Goal: Task Accomplishment & Management: Manage account settings

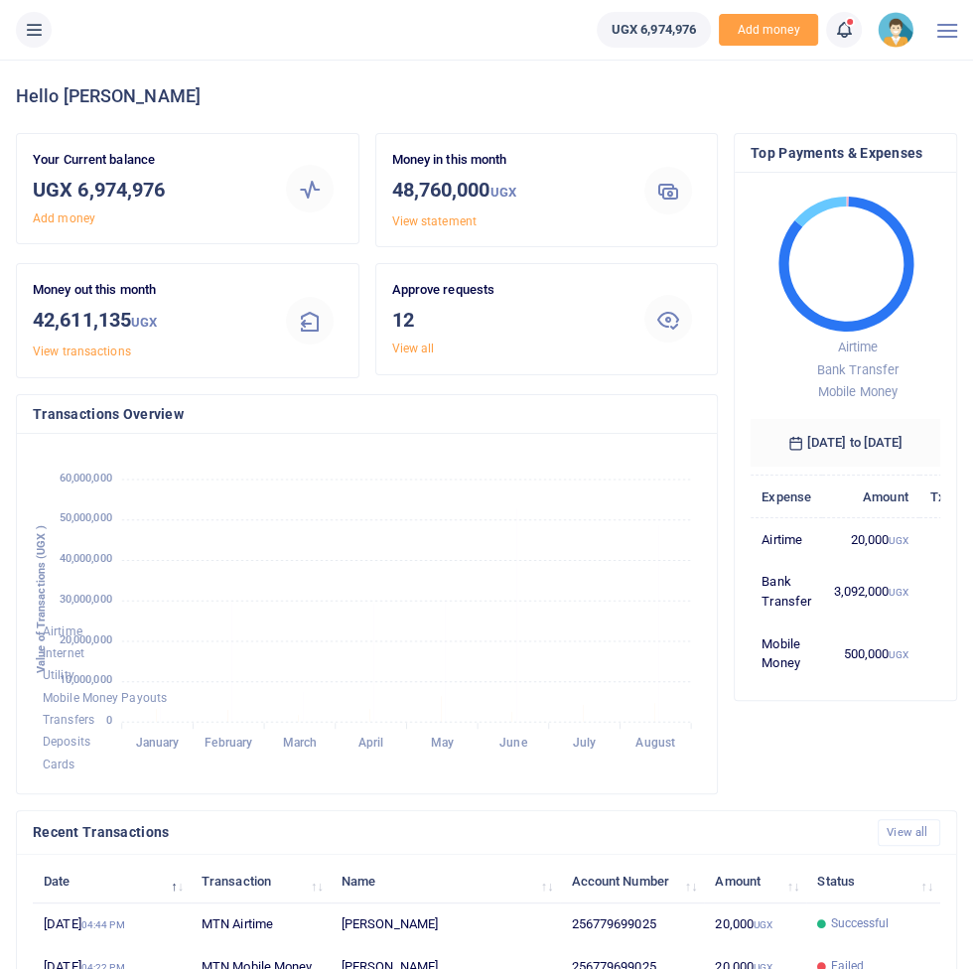
scroll to position [1, 0]
click at [45, 33] on button at bounding box center [34, 30] width 36 height 36
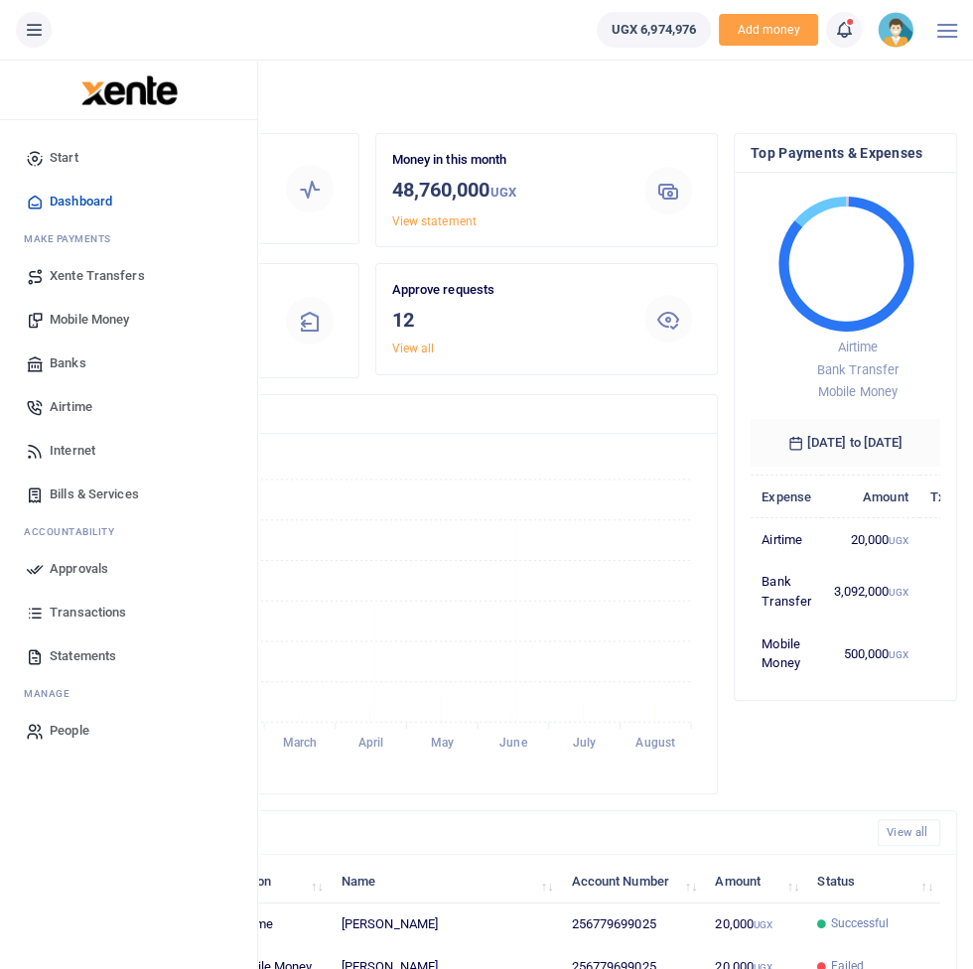
click at [57, 611] on span "Transactions" at bounding box center [88, 613] width 76 height 20
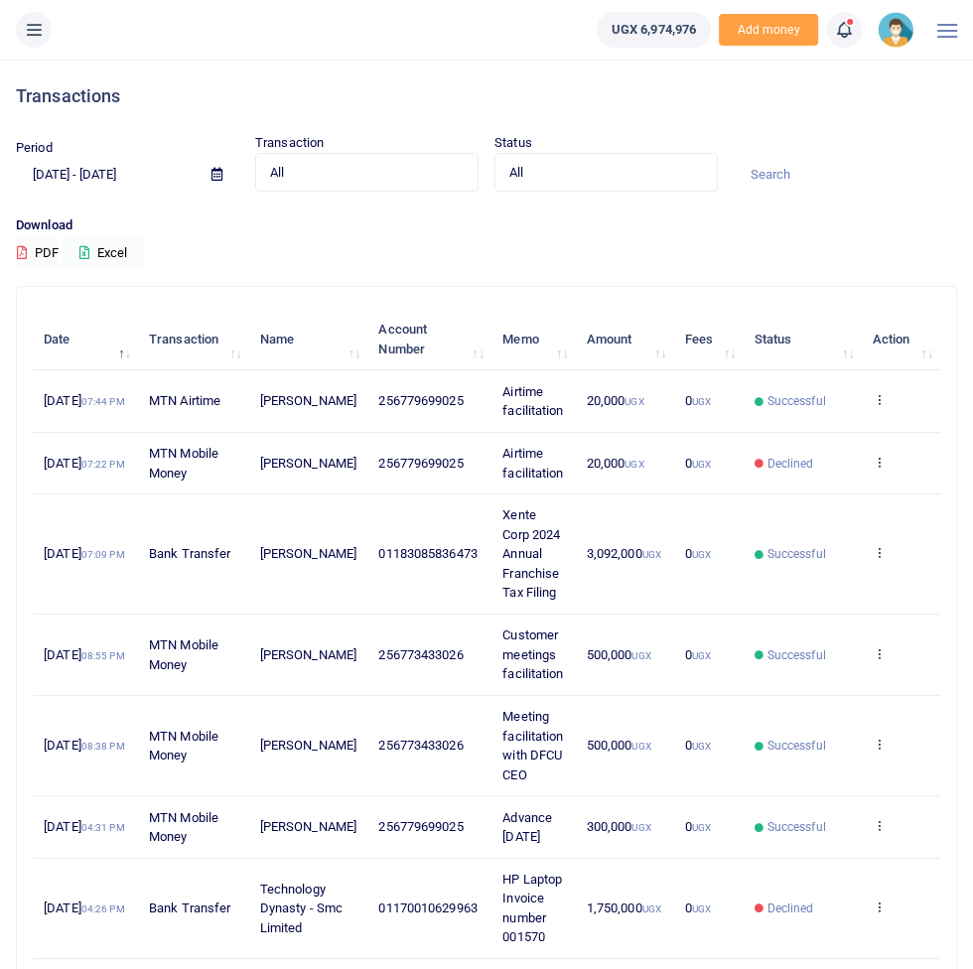
click at [833, 170] on input at bounding box center [845, 175] width 223 height 34
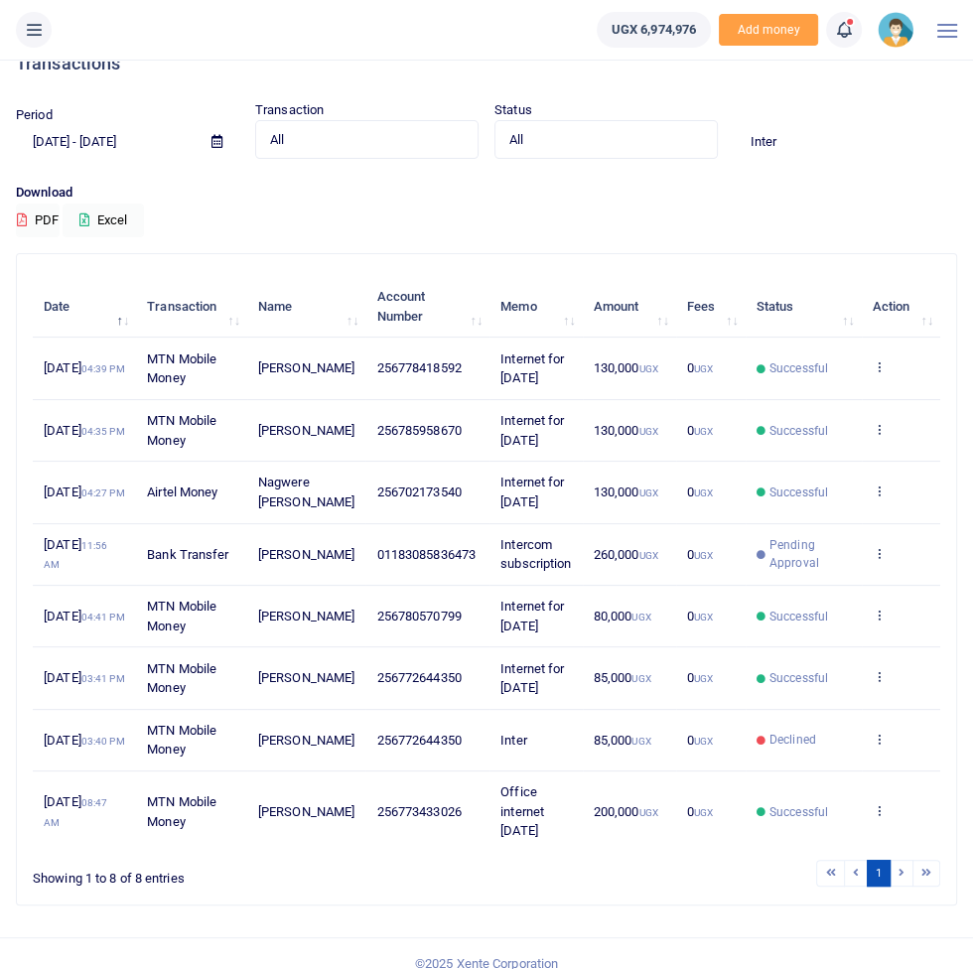
scroll to position [145, 0]
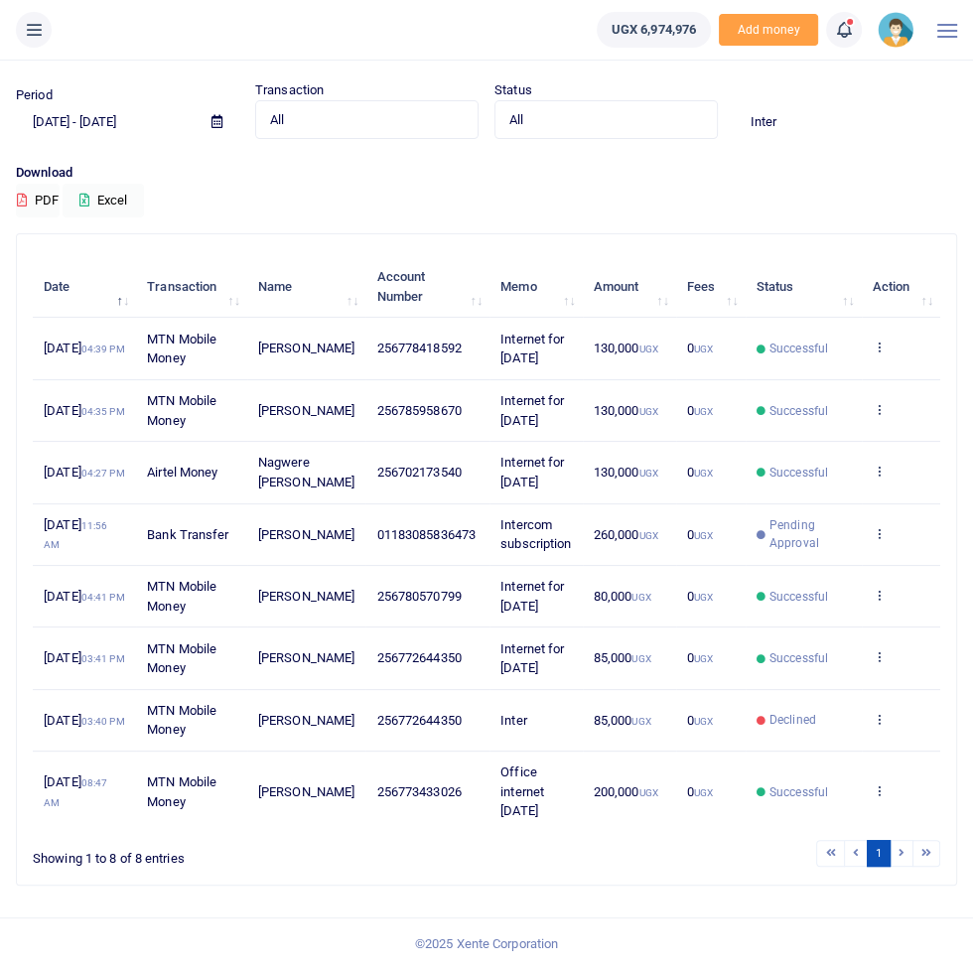
type input "Inter"
click at [907, 852] on li at bounding box center [901, 853] width 23 height 27
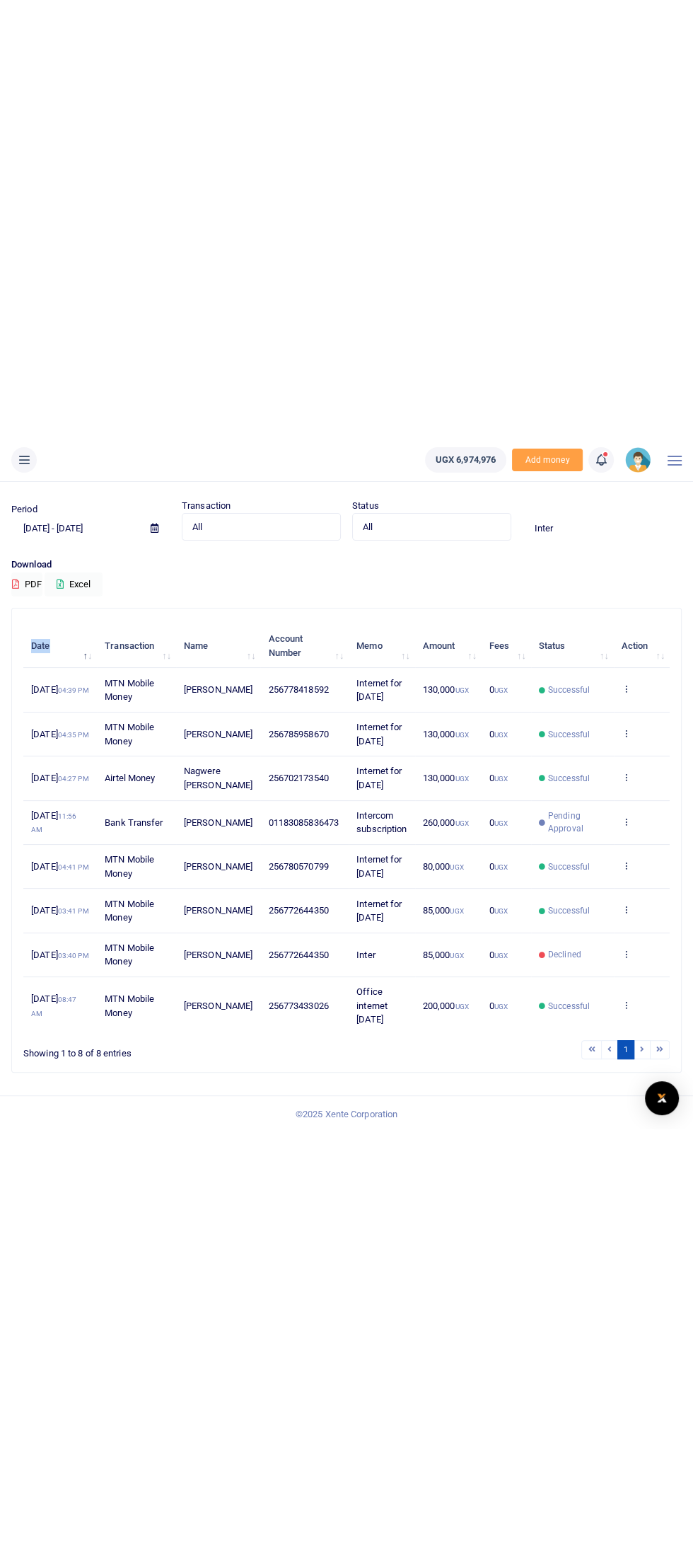
scroll to position [0, 0]
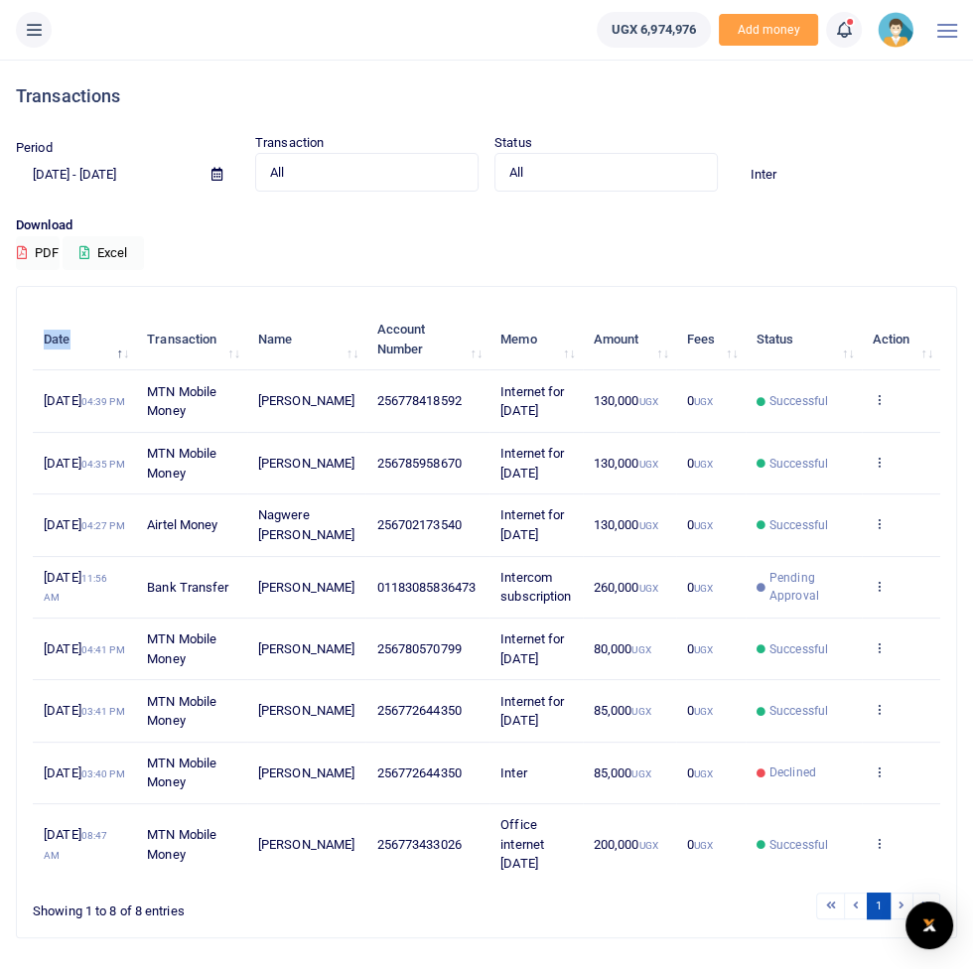
click at [86, 175] on input "[DATE] - [DATE]" at bounding box center [106, 175] width 180 height 34
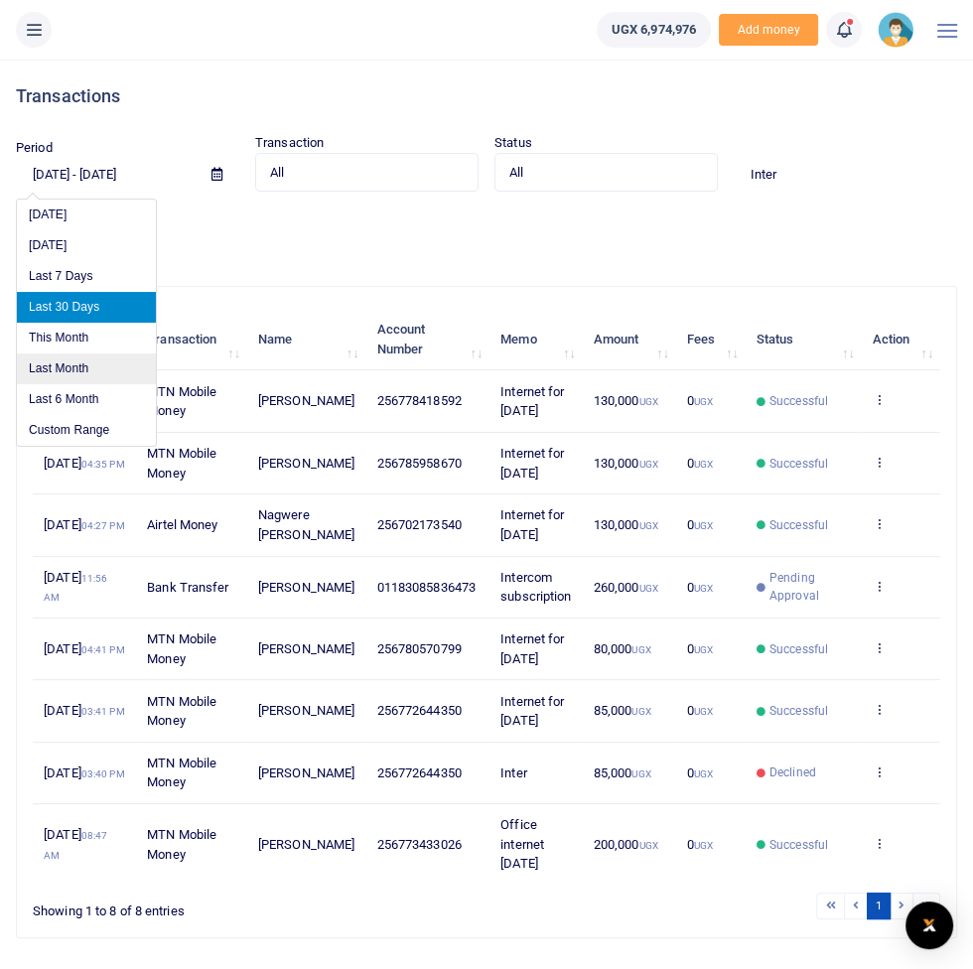
click at [54, 353] on li "Last Month" at bounding box center [86, 368] width 139 height 31
type input "07/01/2025 - 07/31/2025"
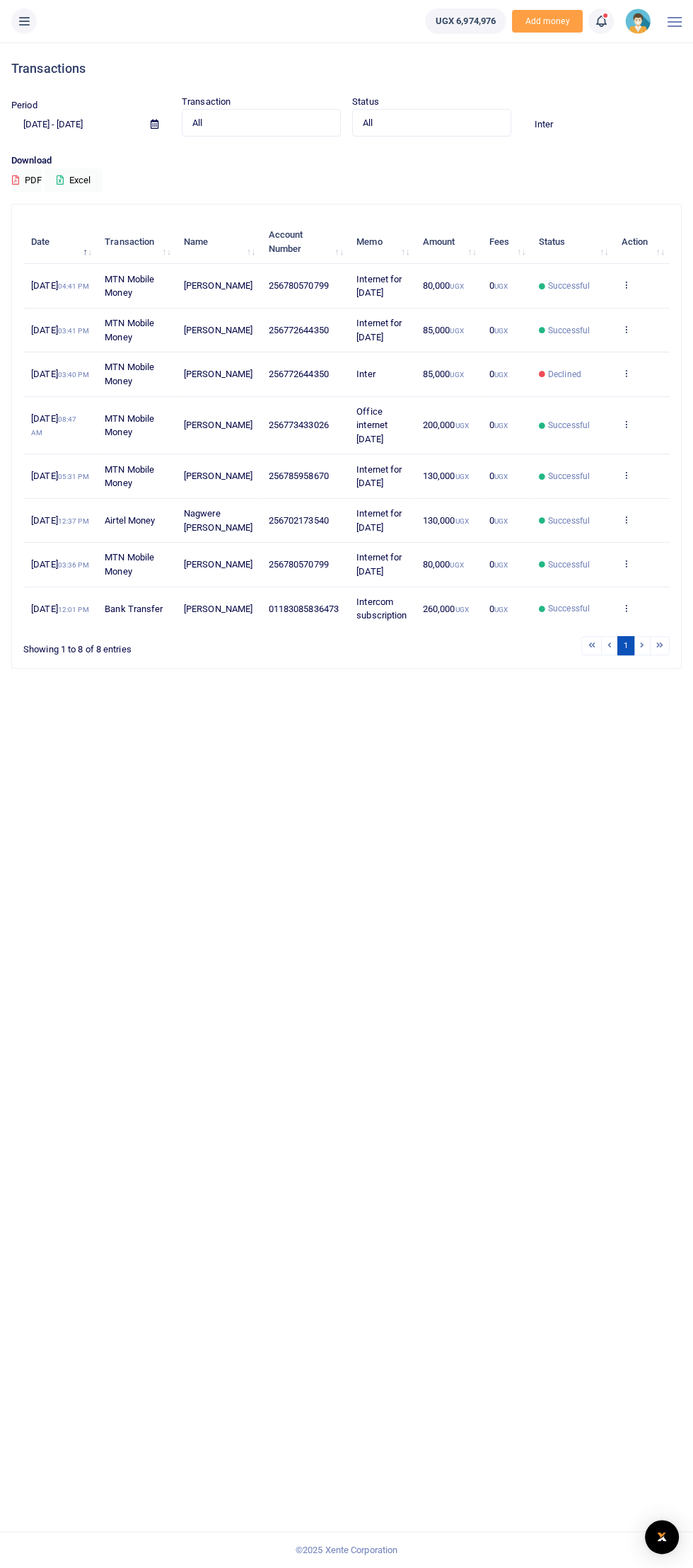
click at [28, 31] on button at bounding box center [24, 21] width 26 height 26
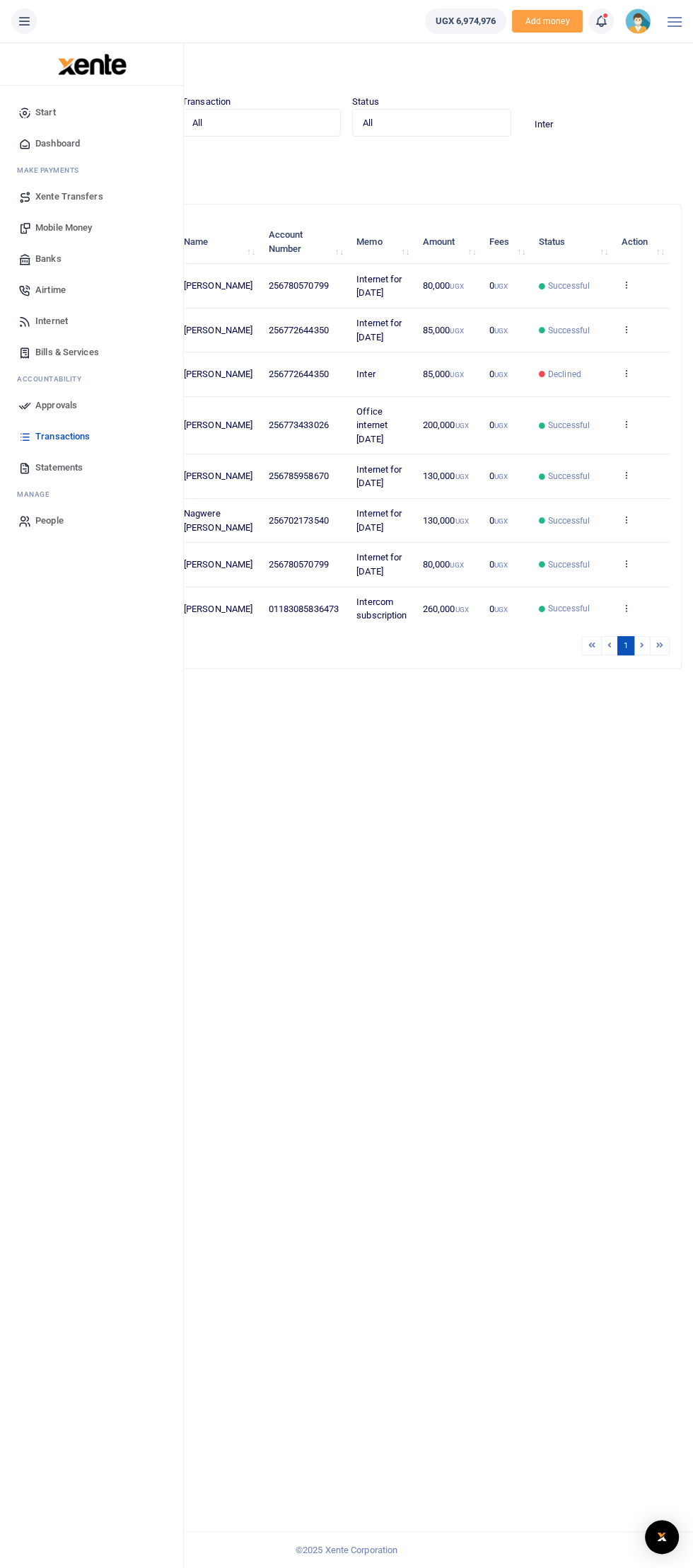
click at [30, 24] on icon at bounding box center [24, 21] width 14 height 16
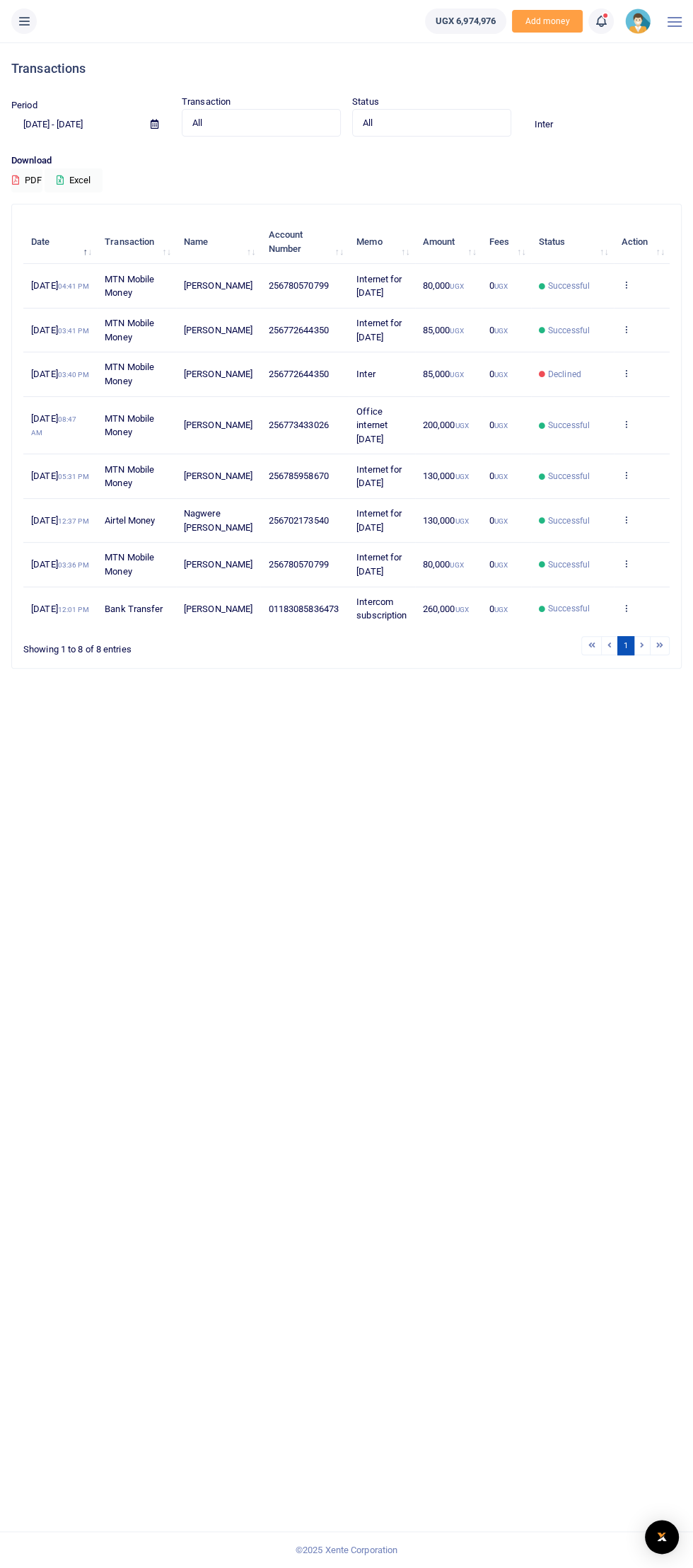
click at [28, 31] on button at bounding box center [24, 21] width 26 height 26
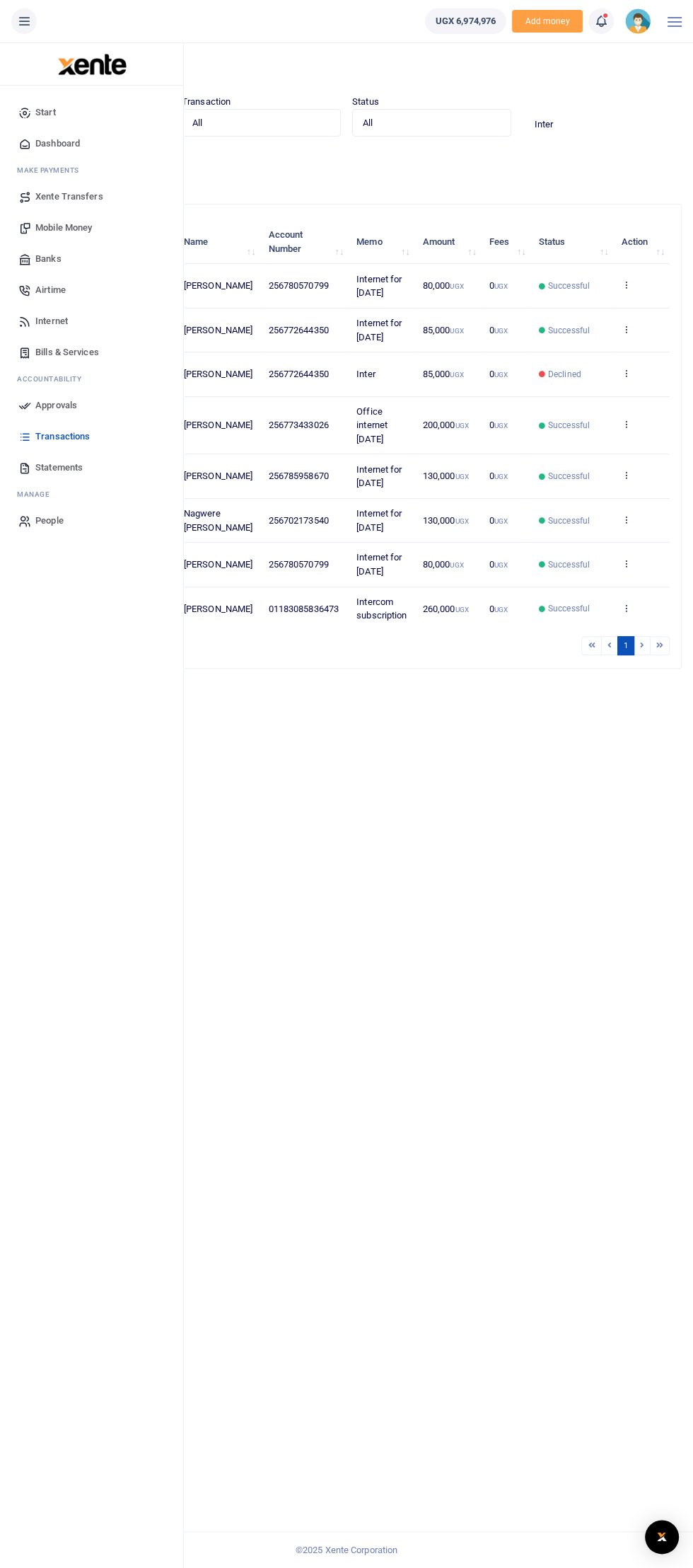
click at [51, 225] on span "Mobile Money" at bounding box center [63, 228] width 56 height 14
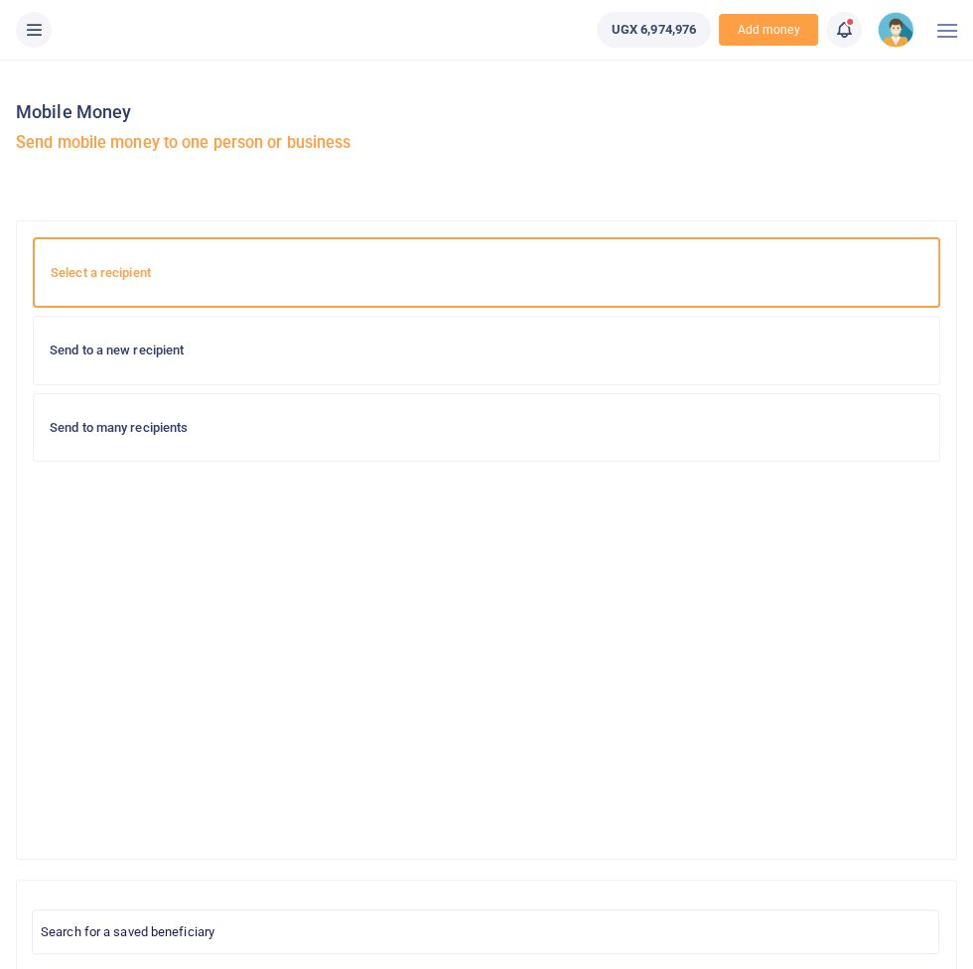
click at [307, 360] on div "Send to a new recipient" at bounding box center [486, 351] width 905 height 68
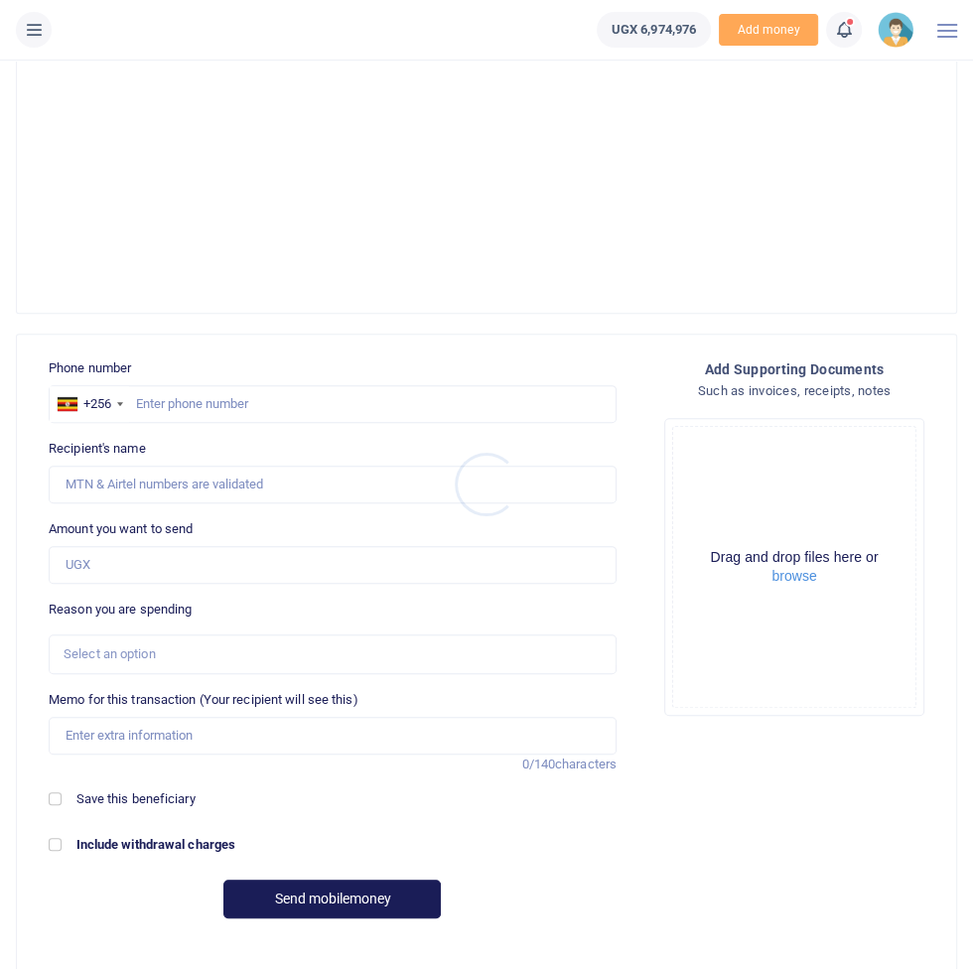
scroll to position [570, 0]
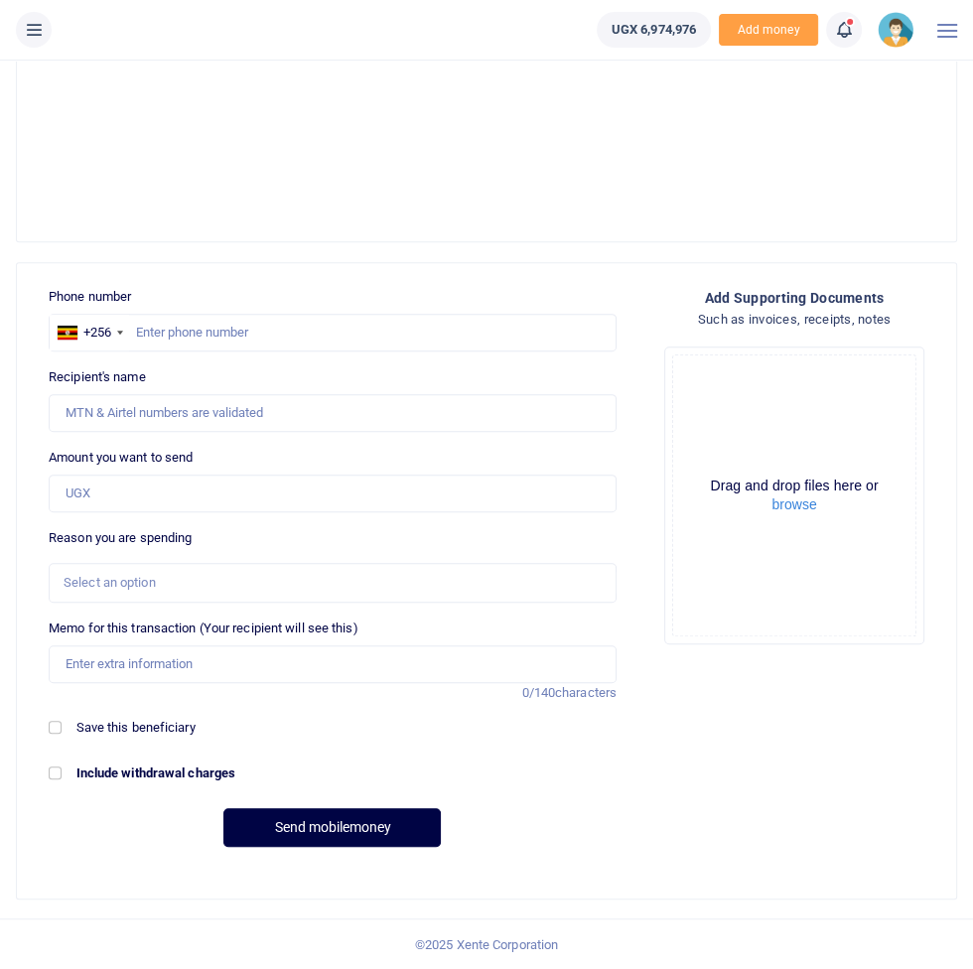
click at [377, 288] on div "Phone number +256 Uganda +256 Phone is required." at bounding box center [333, 319] width 568 height 65
click at [382, 327] on input "text" at bounding box center [333, 333] width 568 height 38
type input "773433026"
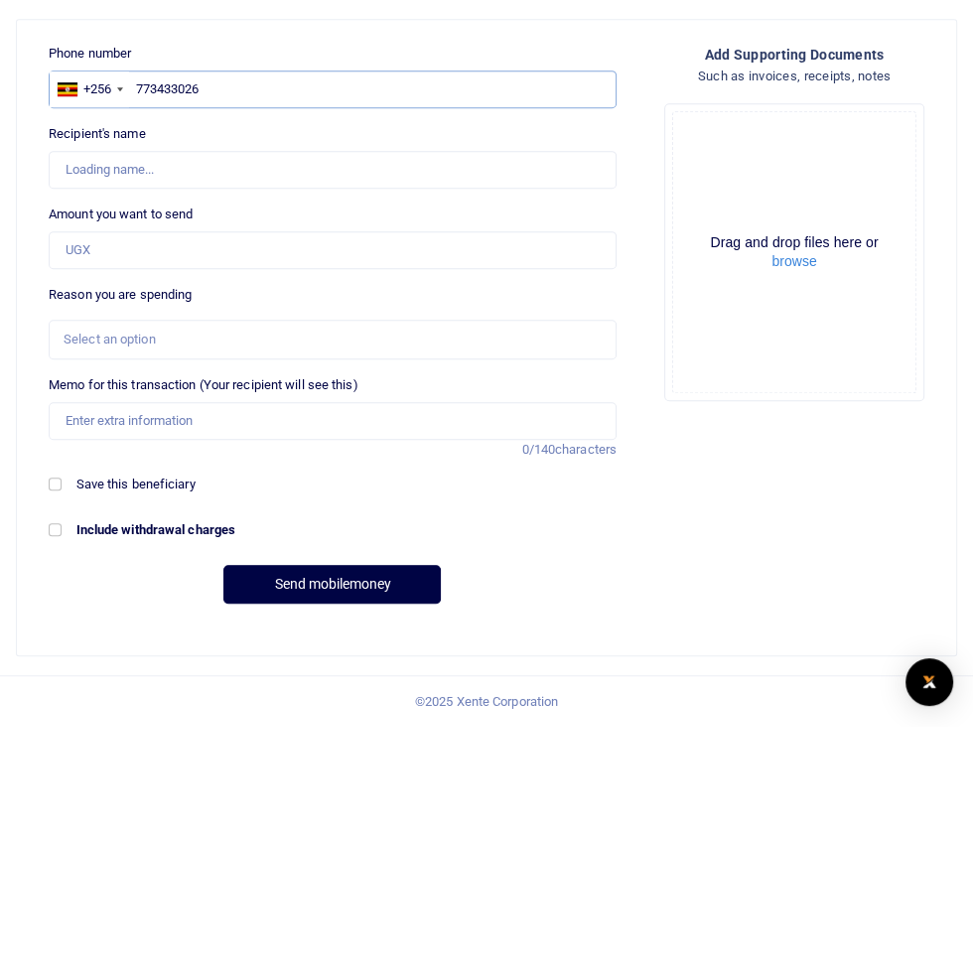
type input "[PERSON_NAME]"
type input "773433026"
click at [350, 498] on input "Amount you want to send" at bounding box center [333, 494] width 568 height 38
type input "200,000"
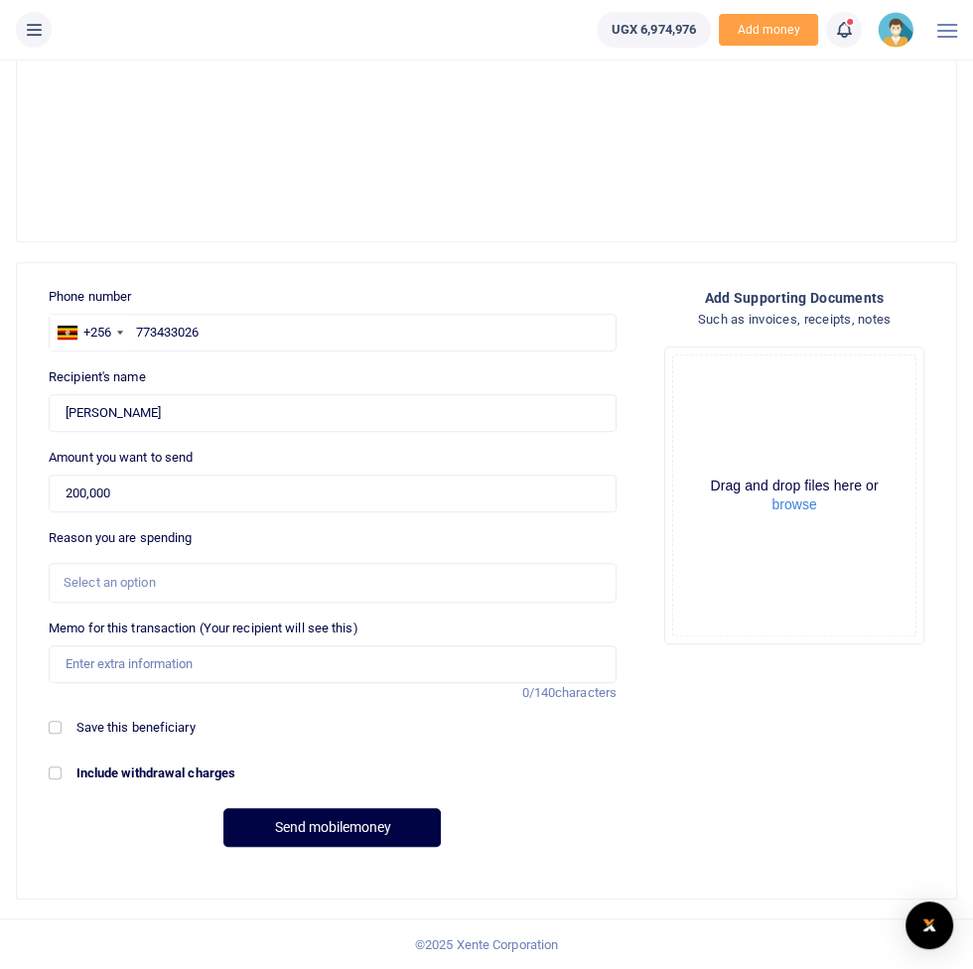
click at [381, 584] on div "Select an option" at bounding box center [326, 583] width 524 height 20
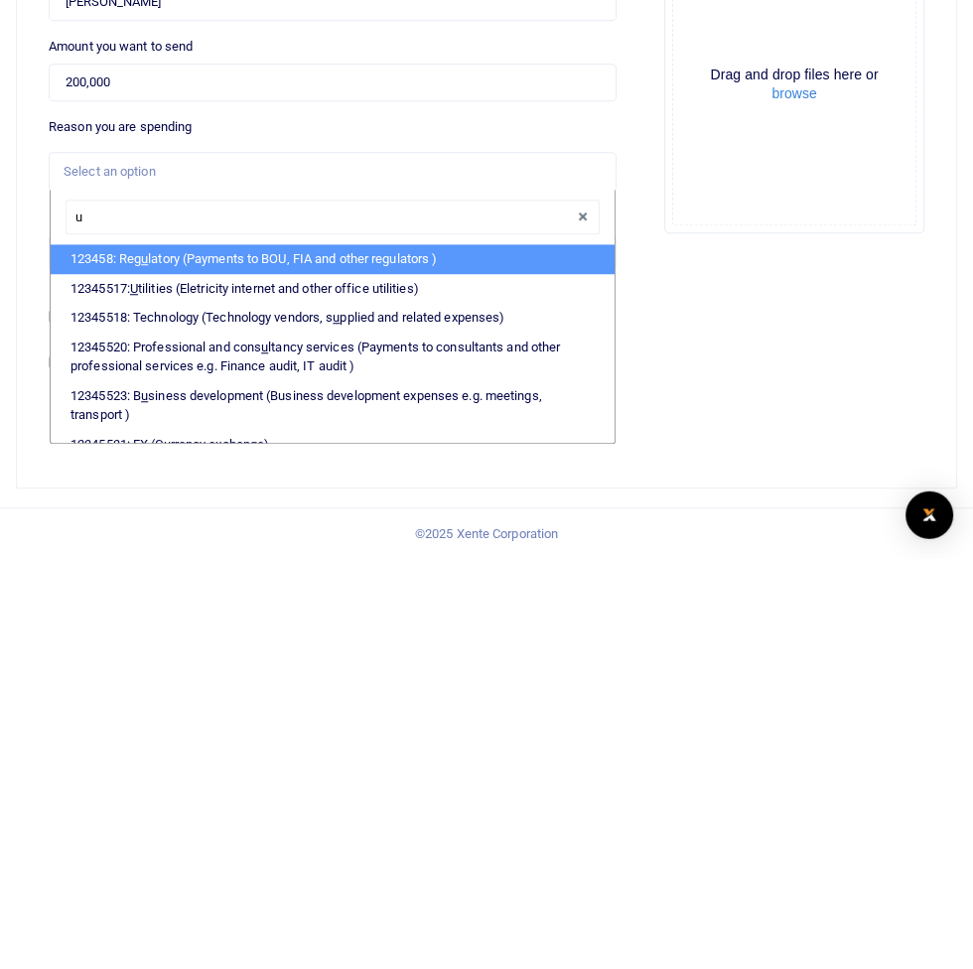
type input "ut"
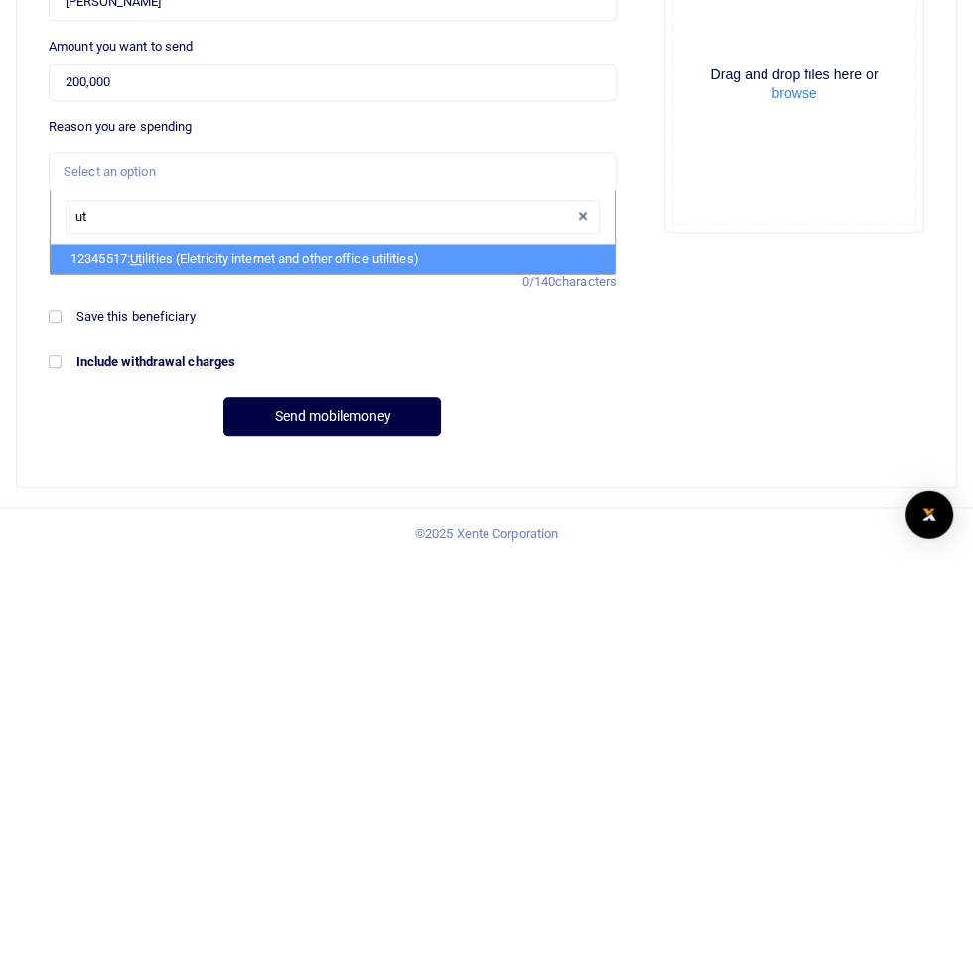
click at [418, 667] on li "12345517: Ut ilities (Eletricity internet and other office utilities)" at bounding box center [333, 670] width 564 height 30
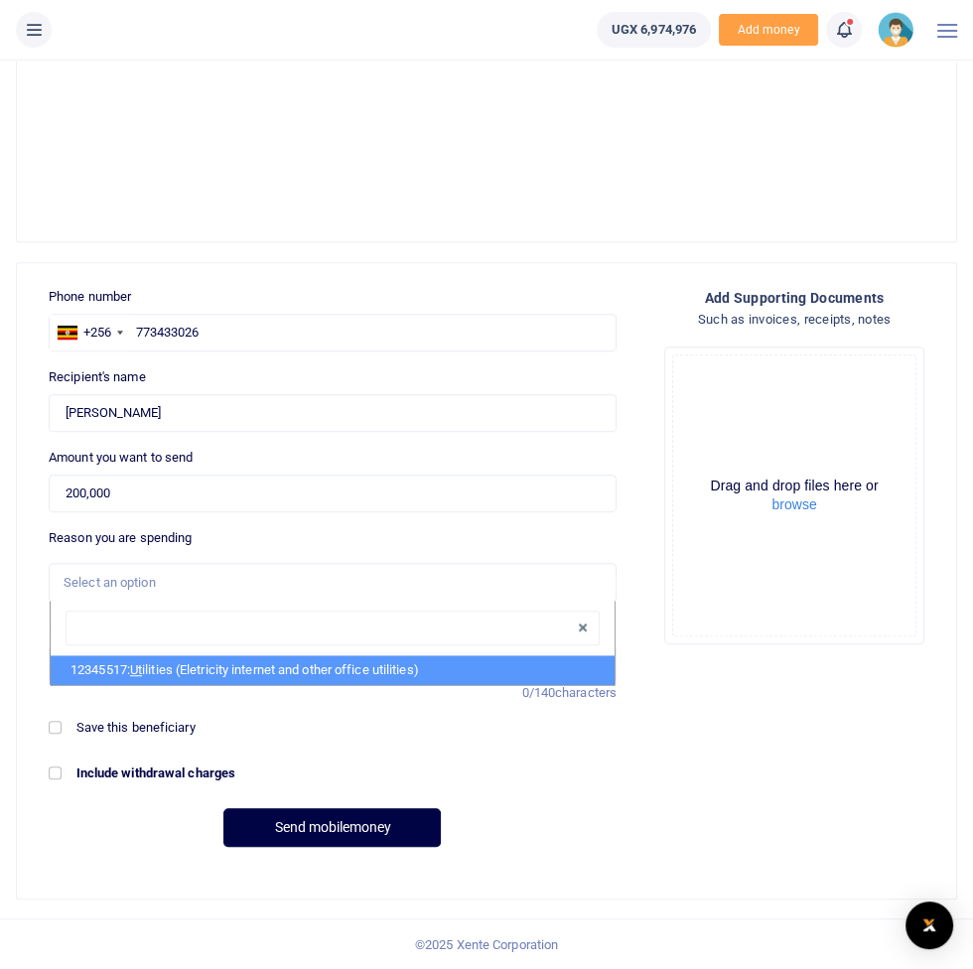
select select "12"
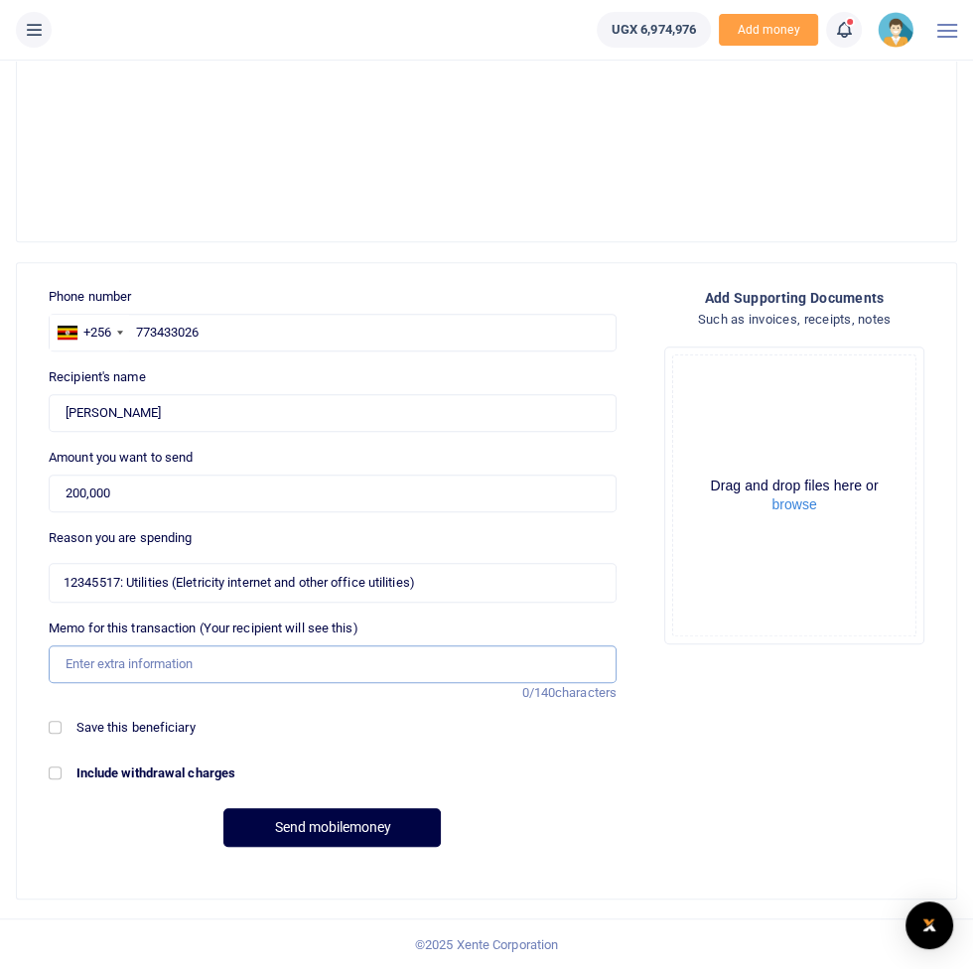
click at [306, 660] on input "Memo for this transaction (Your recipient will see this)" at bounding box center [333, 664] width 568 height 38
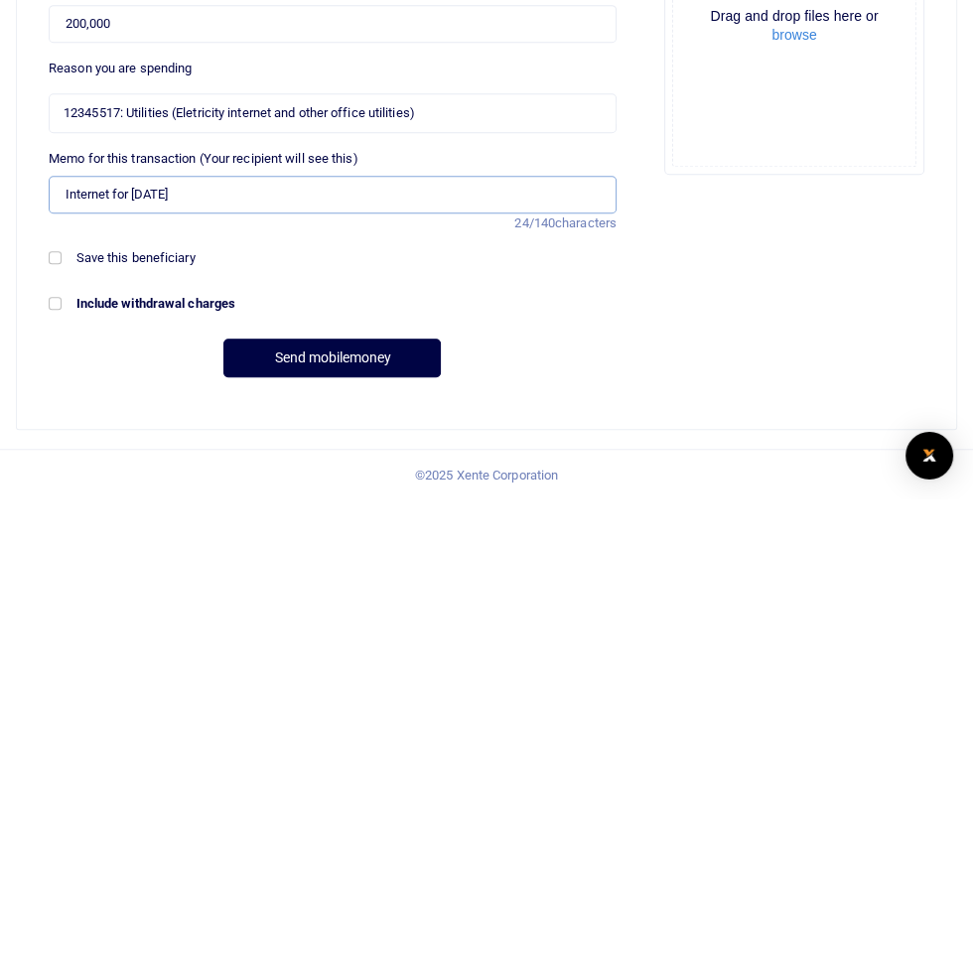
type input "Internet for [DATE]"
click at [362, 818] on button "Send mobilemoney" at bounding box center [331, 827] width 217 height 39
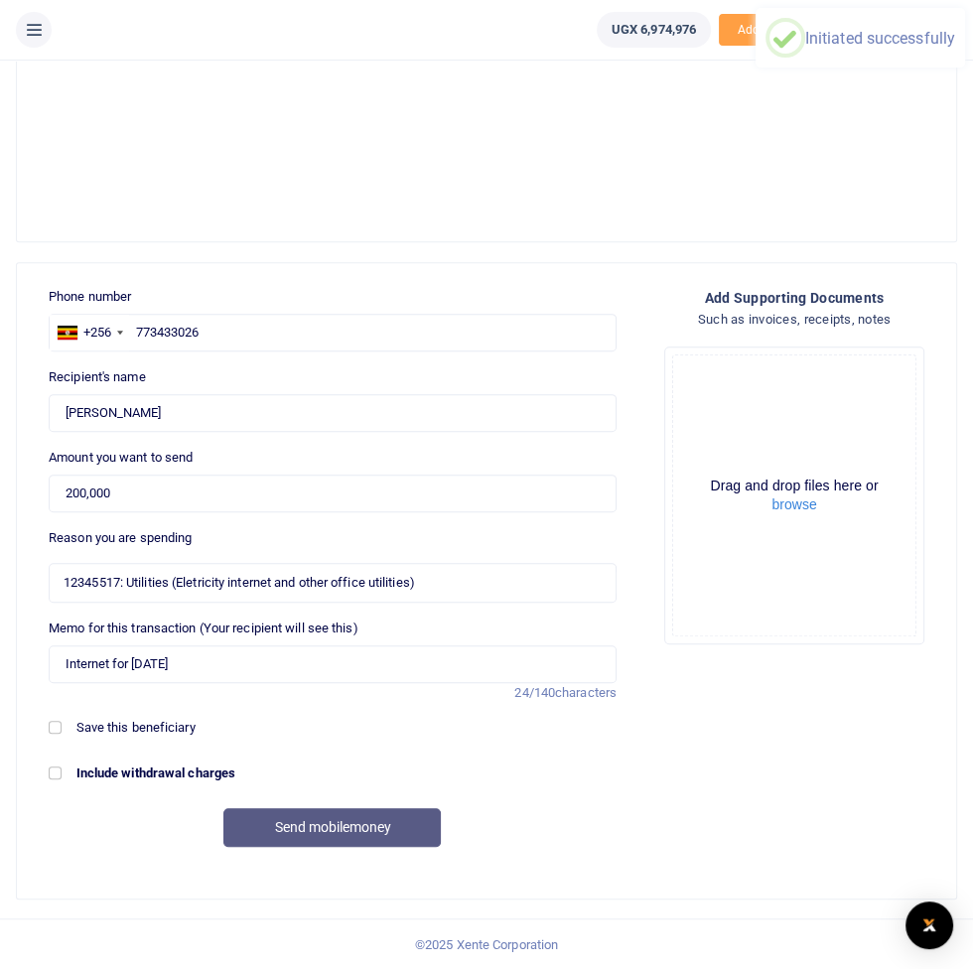
click at [35, 46] on button at bounding box center [34, 30] width 36 height 36
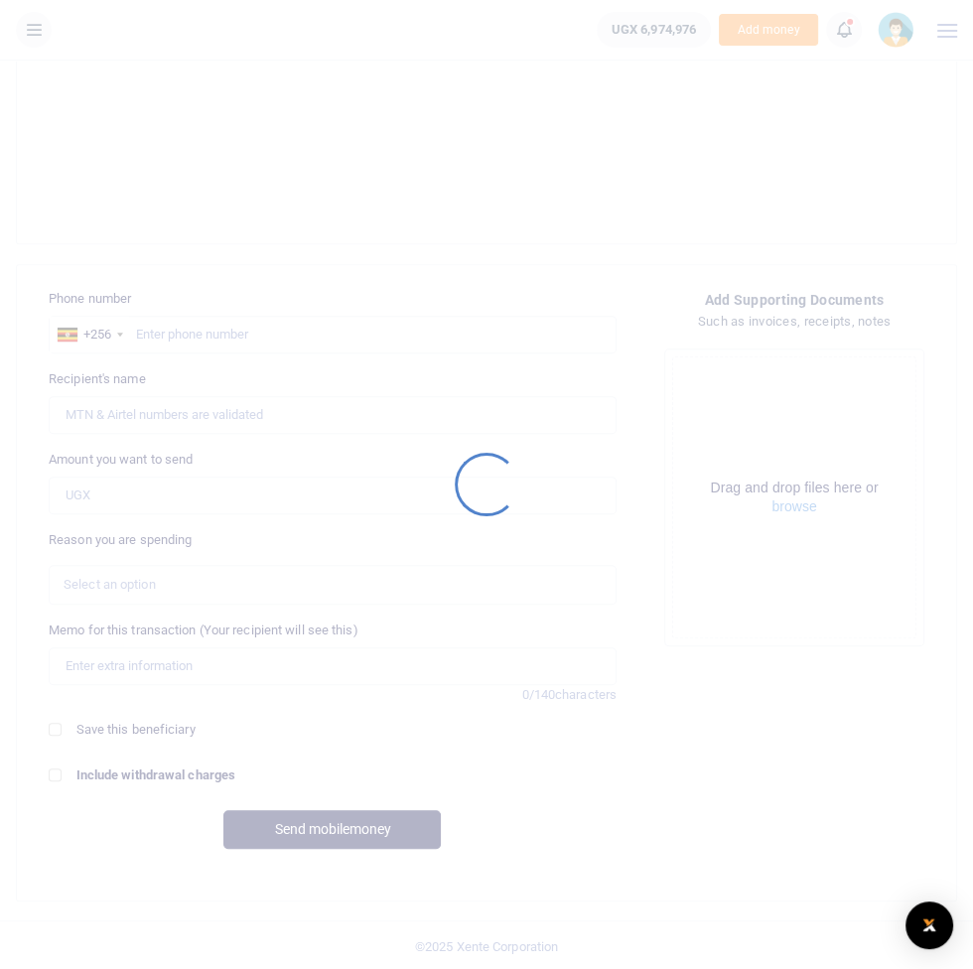
scroll to position [570, 0]
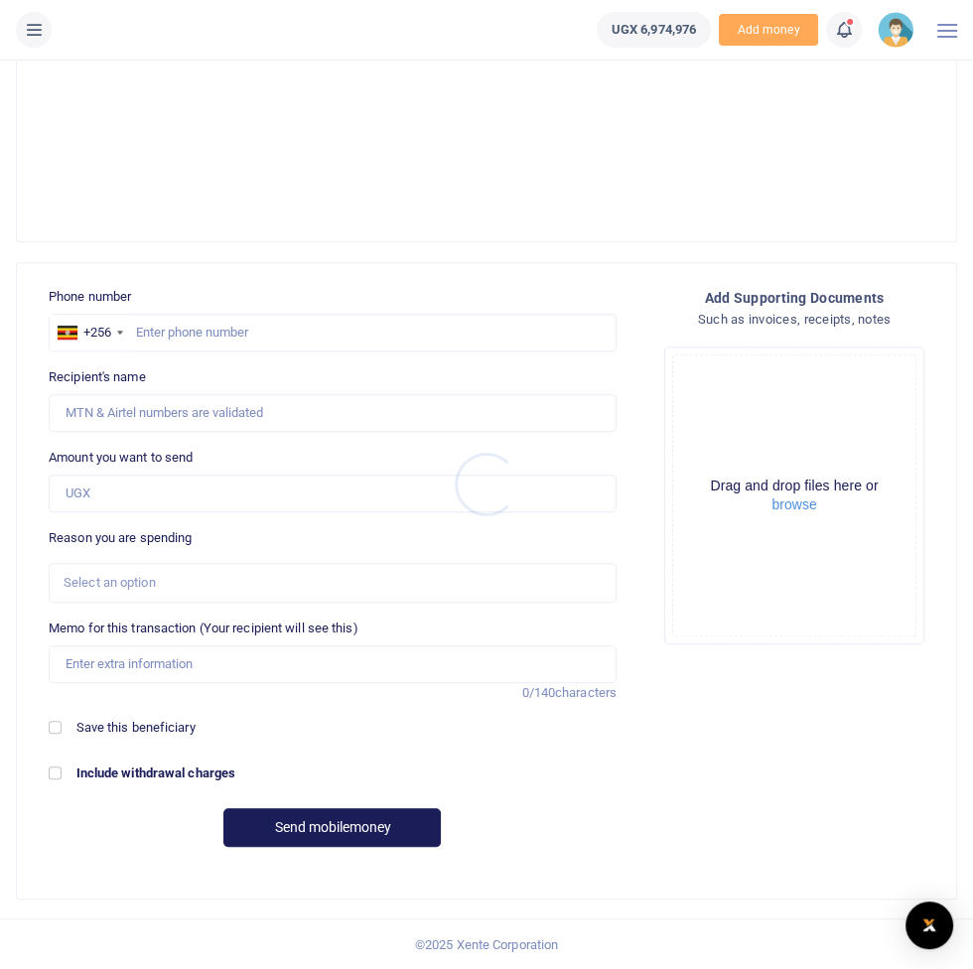
click at [54, 32] on div at bounding box center [486, 484] width 973 height 969
click at [42, 35] on icon at bounding box center [34, 30] width 20 height 22
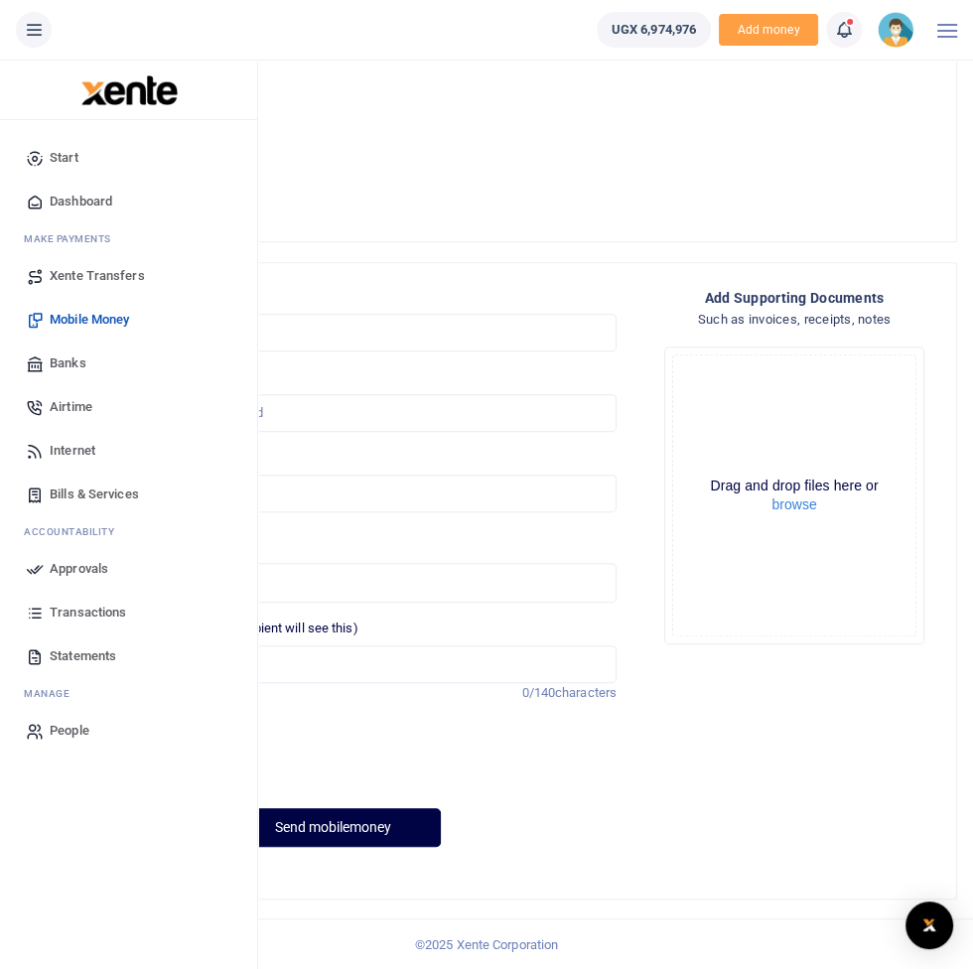
click at [120, 617] on span "Transactions" at bounding box center [88, 613] width 76 height 20
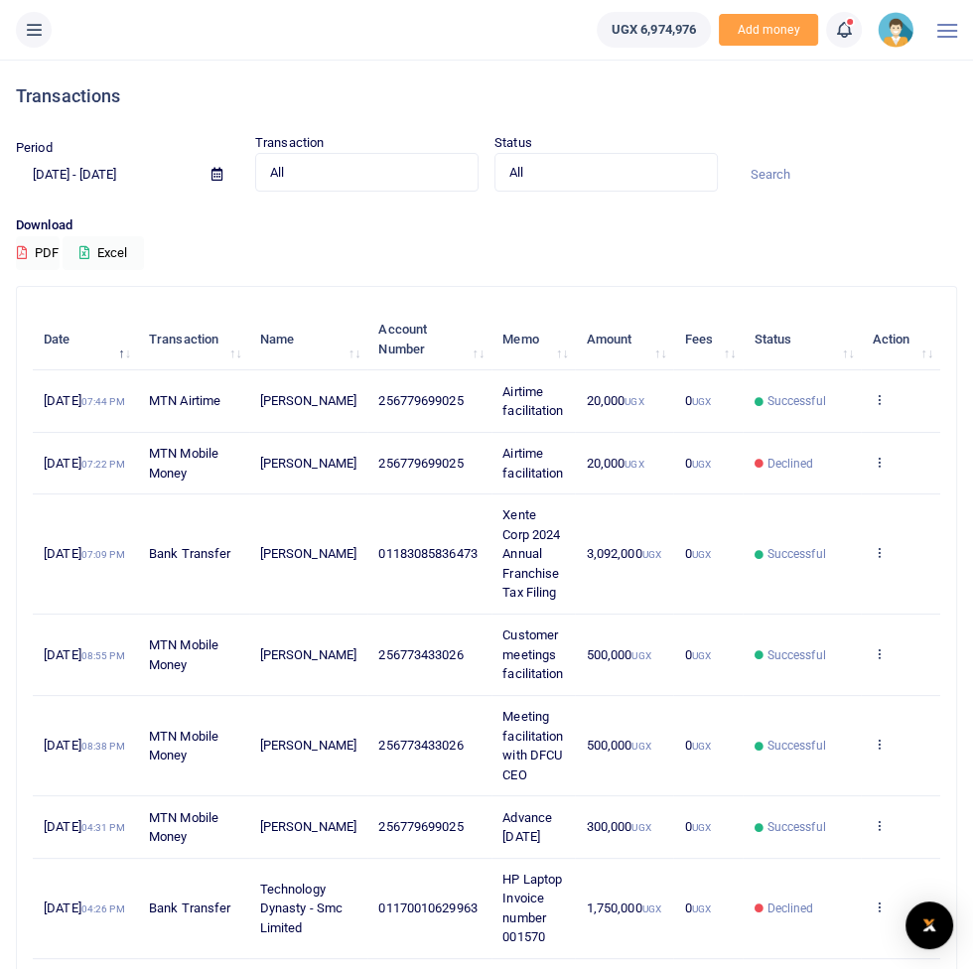
click at [842, 169] on input at bounding box center [845, 175] width 223 height 34
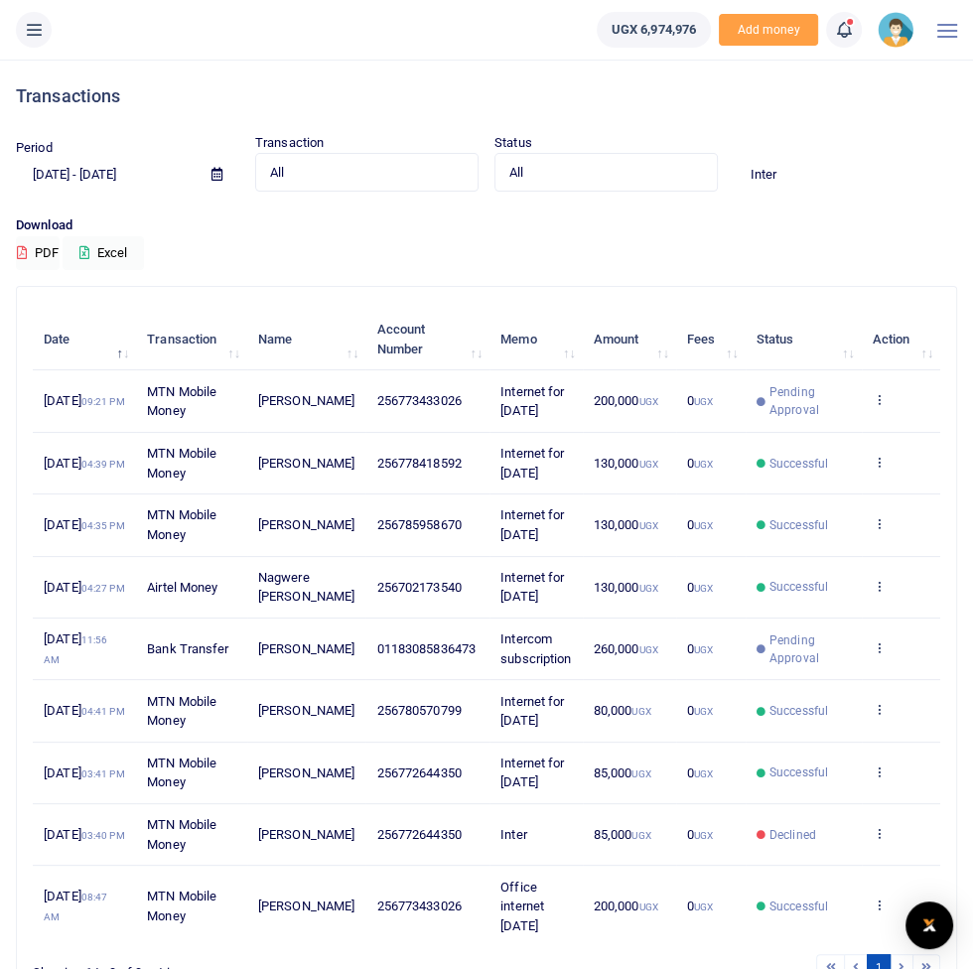
type input "Inter"
click at [38, 45] on button at bounding box center [34, 30] width 36 height 36
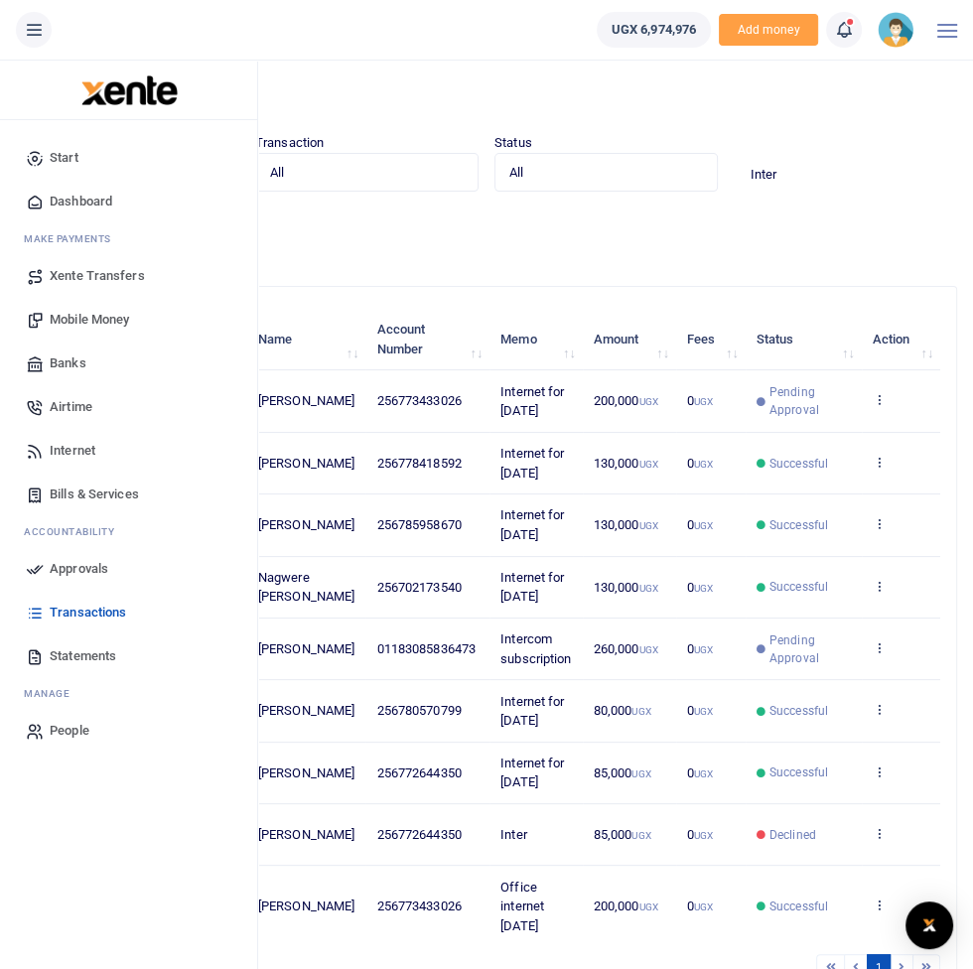
click at [107, 579] on link "Approvals" at bounding box center [128, 569] width 225 height 44
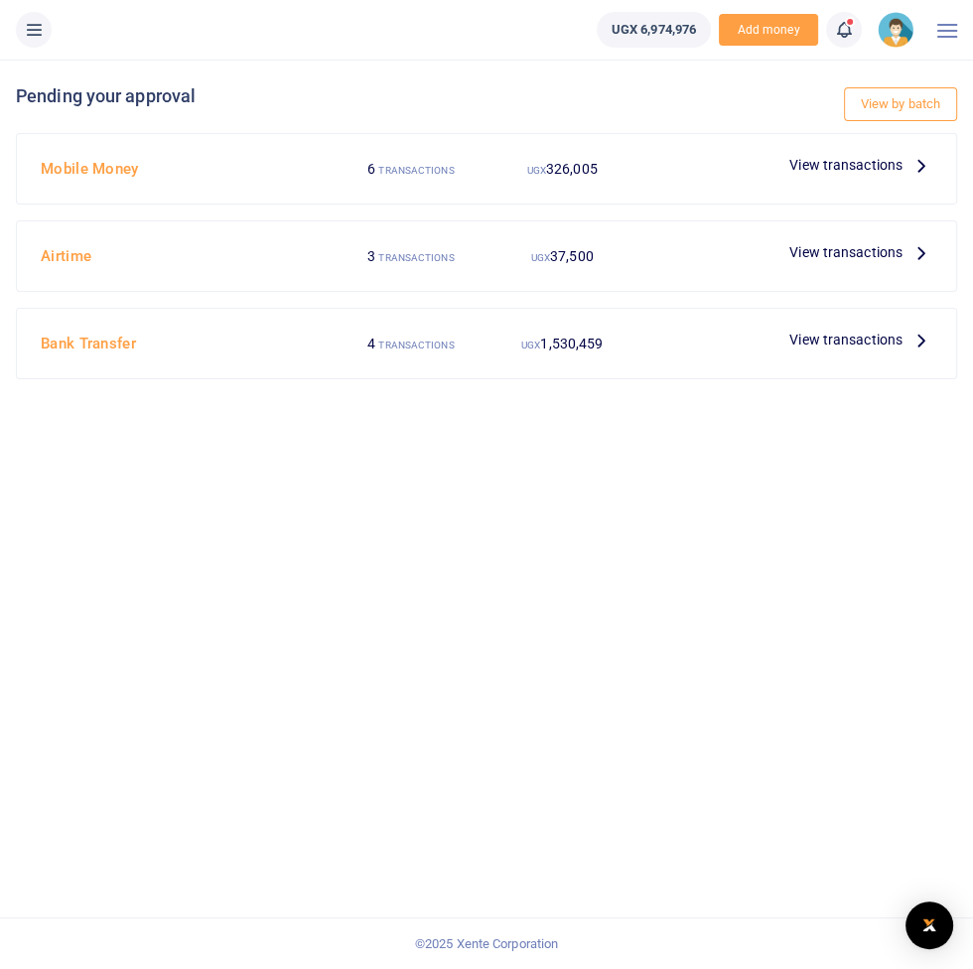
click at [907, 168] on p "View transactions" at bounding box center [860, 165] width 143 height 22
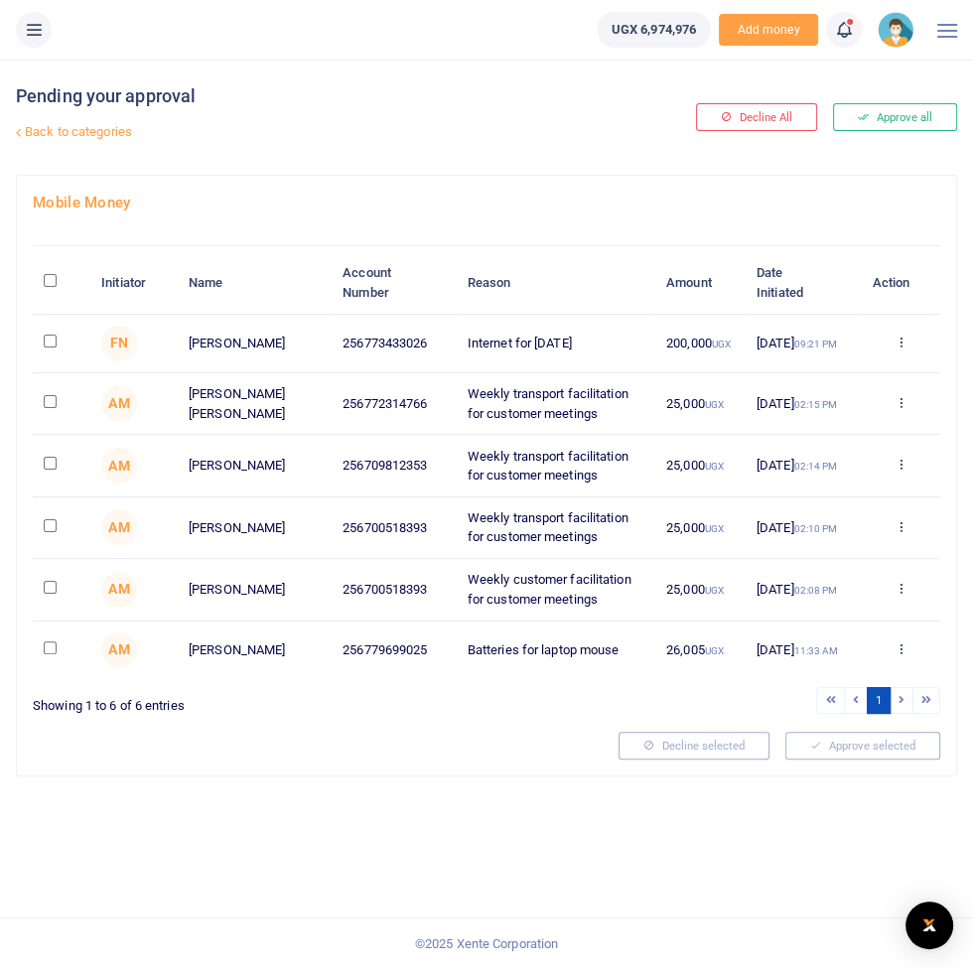
click at [872, 341] on div "Approve Decline Details" at bounding box center [901, 344] width 58 height 20
click at [900, 340] on icon at bounding box center [899, 342] width 13 height 14
click at [827, 371] on link "Approve" at bounding box center [827, 376] width 157 height 28
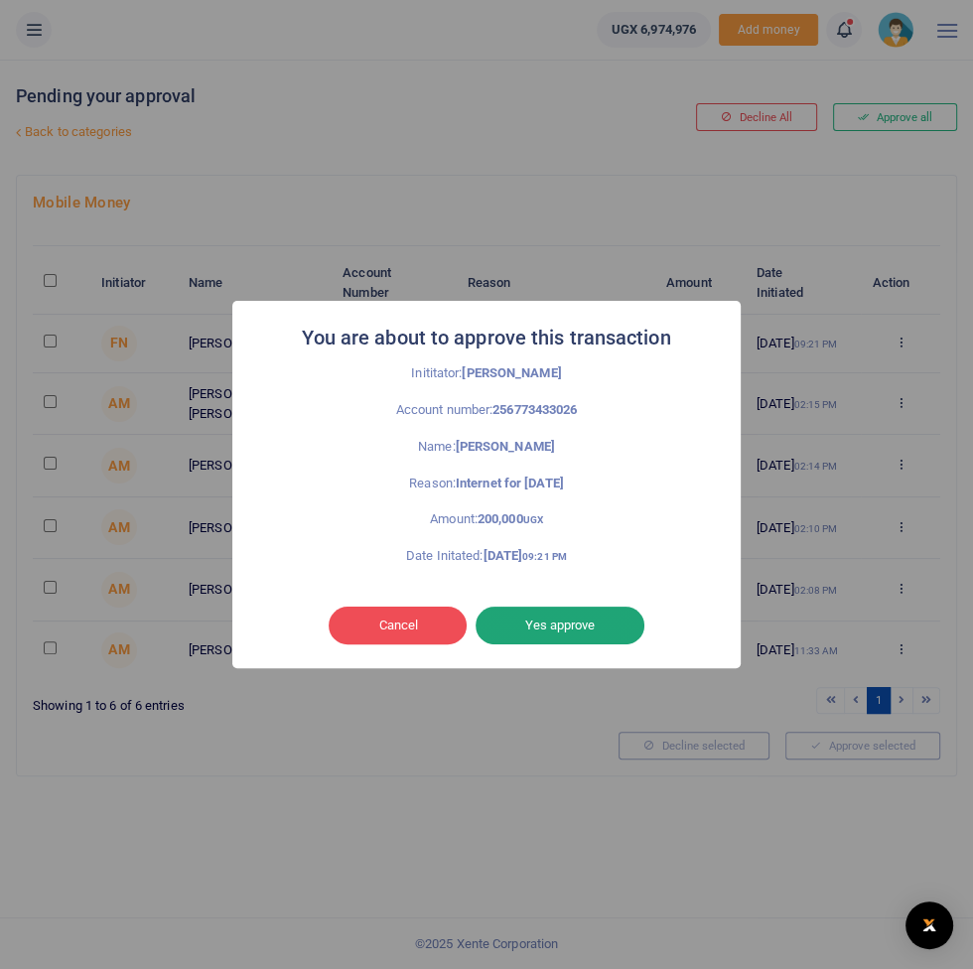
click at [564, 640] on button "Yes approve" at bounding box center [560, 626] width 169 height 38
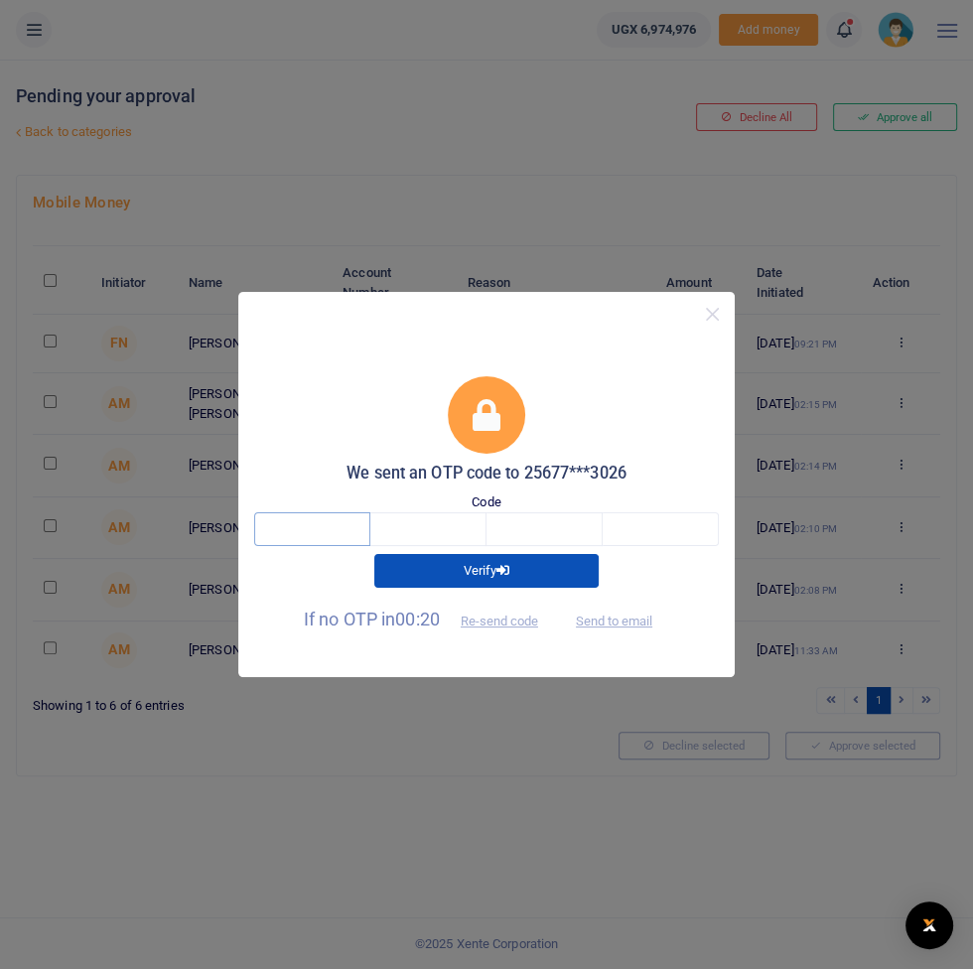
click at [326, 535] on input "text" at bounding box center [312, 529] width 116 height 34
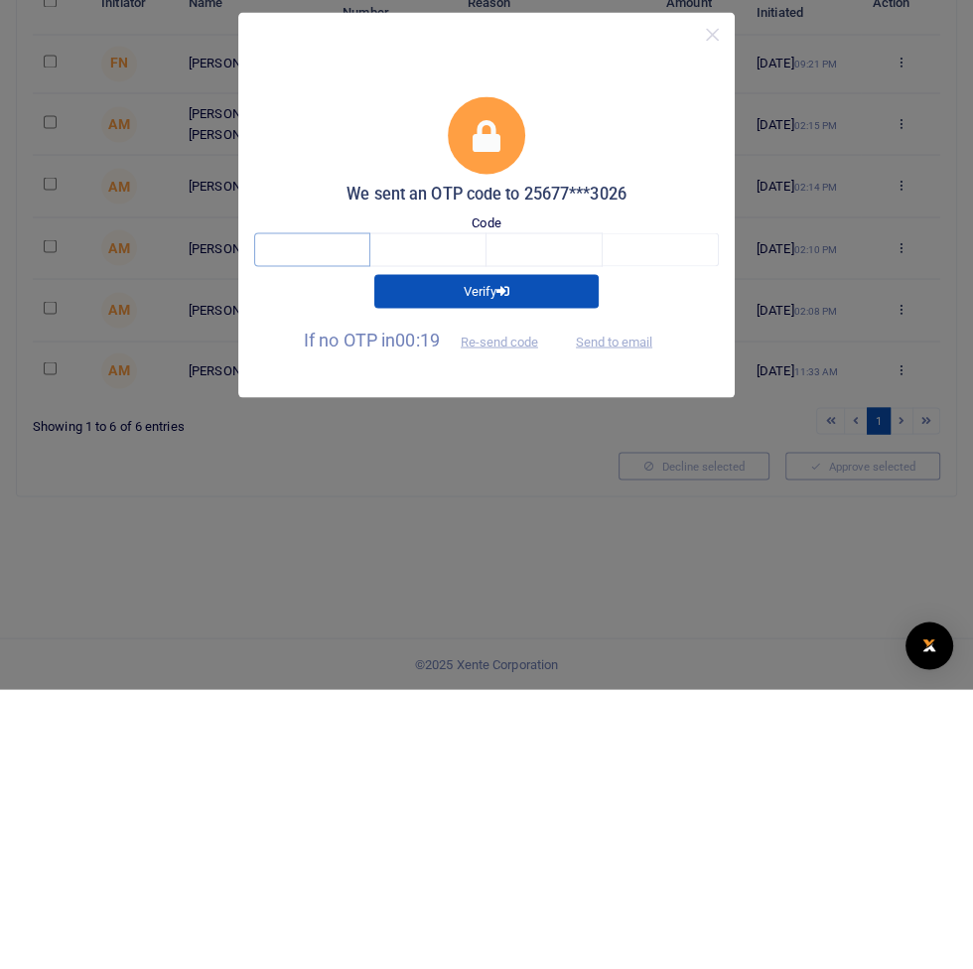
type input "4"
type input "3"
type input "2"
type input "8"
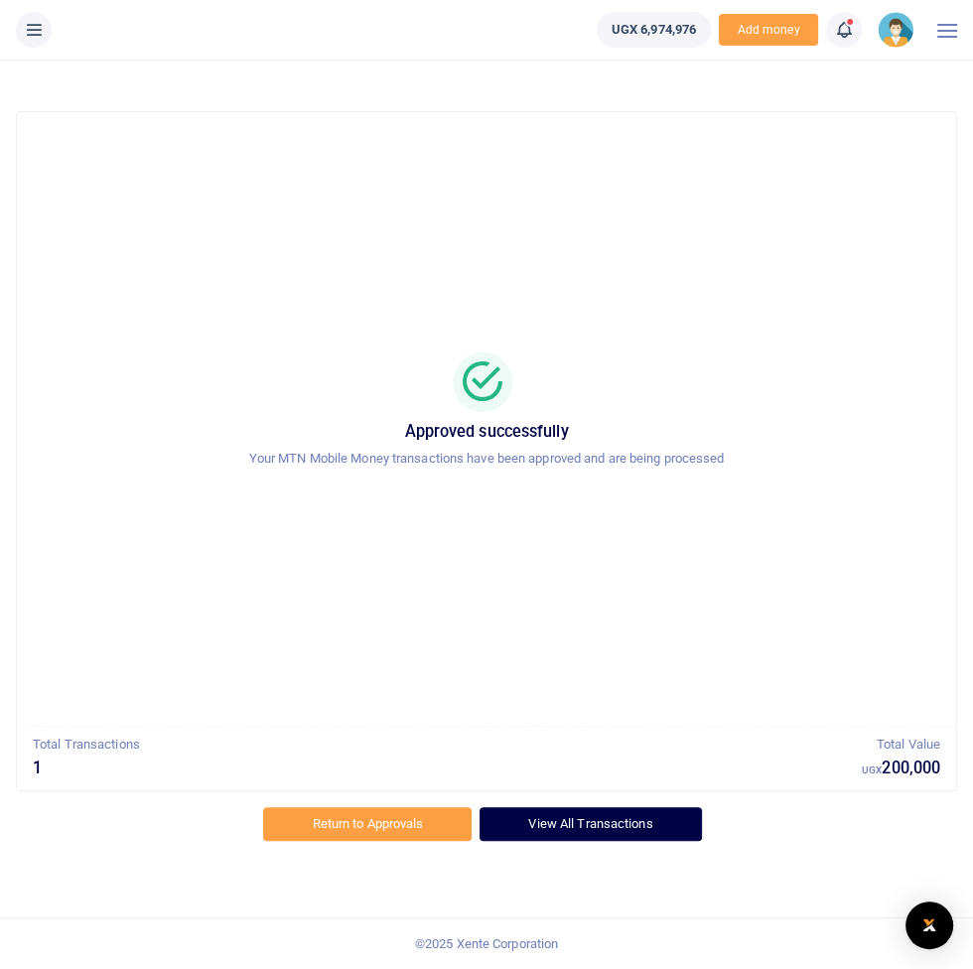
click at [574, 821] on link "View All Transactions" at bounding box center [589, 824] width 221 height 34
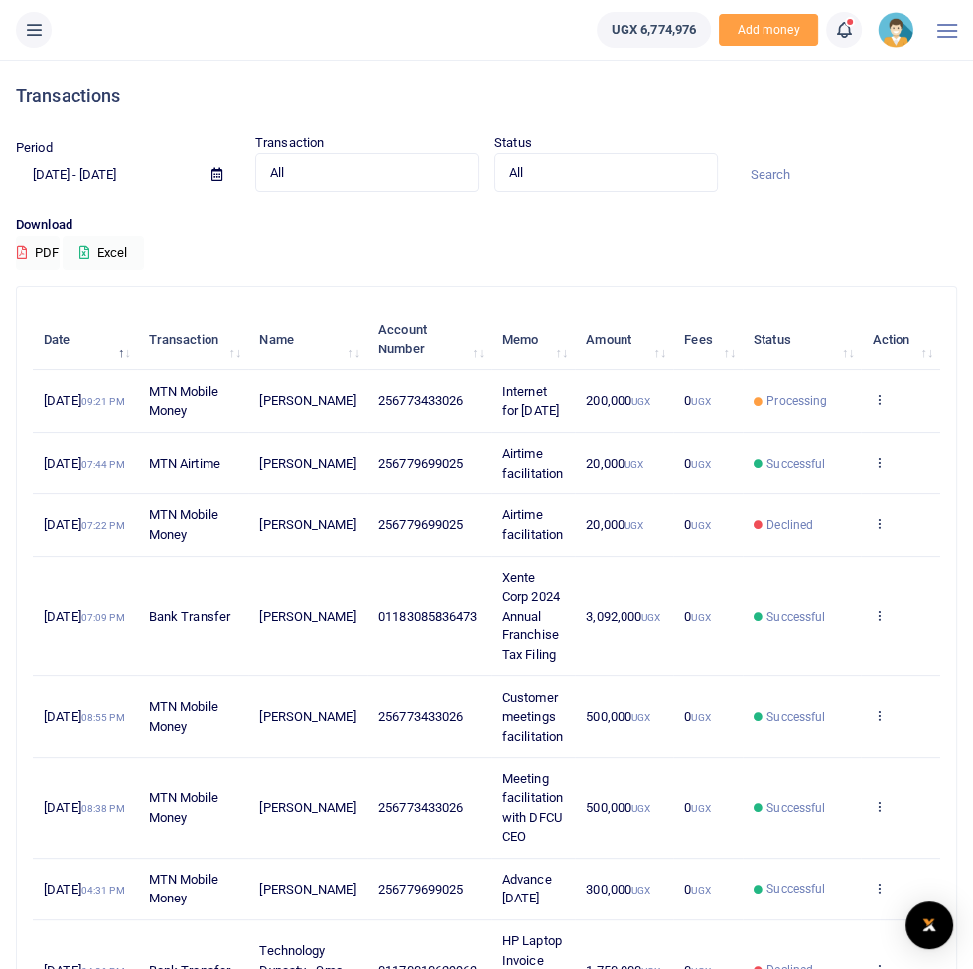
scroll to position [15, 0]
